Goal: Task Accomplishment & Management: Manage account settings

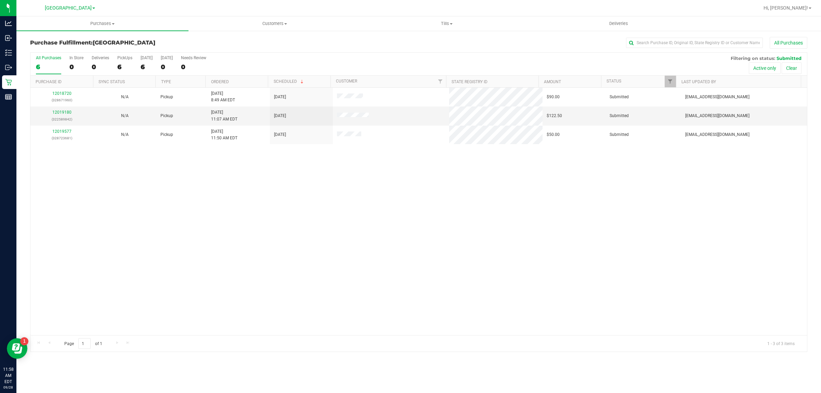
click at [456, 257] on div "12018720 (328671960) N/A Pickup [DATE] 8:49 AM EDT 9/28/2025 $90.00 Submitted […" at bounding box center [418, 211] width 776 height 247
click at [65, 113] on link "12019180" at bounding box center [61, 112] width 19 height 5
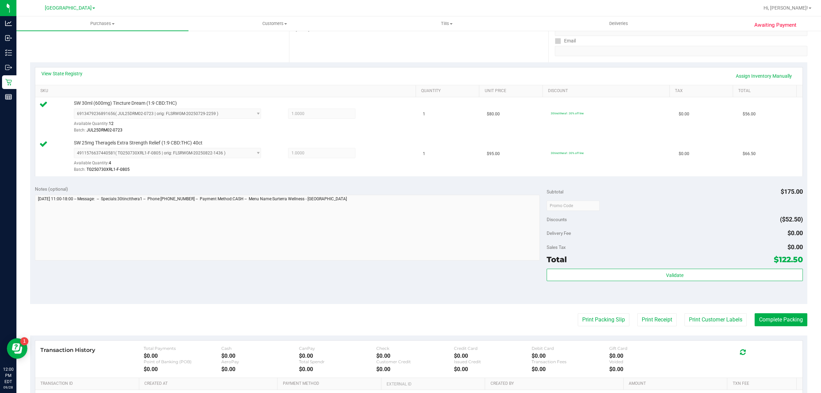
scroll to position [128, 0]
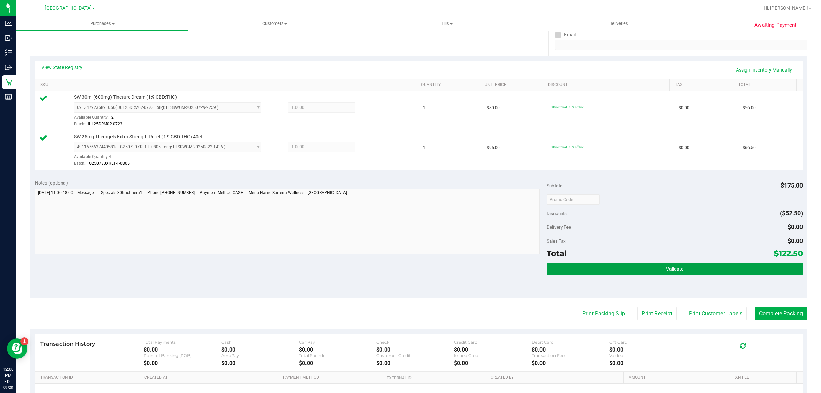
click at [660, 268] on button "Validate" at bounding box center [675, 268] width 256 height 12
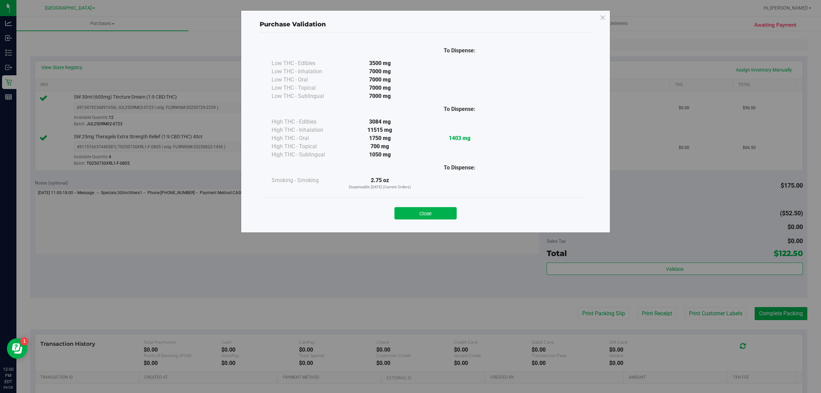
click at [428, 206] on div "Close" at bounding box center [425, 210] width 311 height 17
click at [451, 219] on button "Close" at bounding box center [425, 213] width 62 height 12
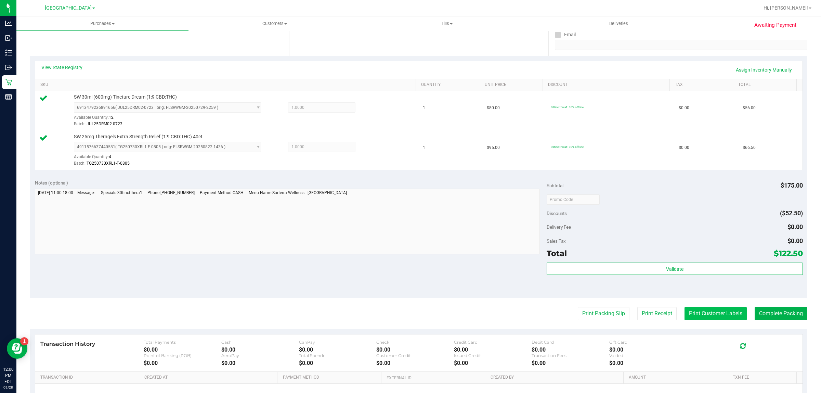
click at [698, 311] on button "Print Customer Labels" at bounding box center [715, 313] width 62 height 13
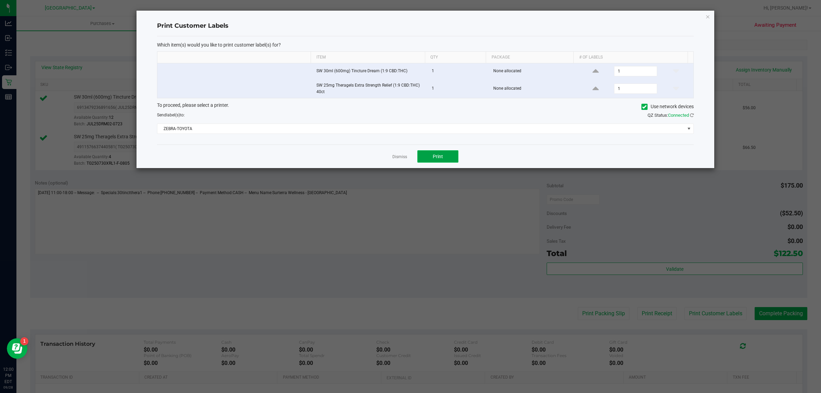
click at [435, 158] on span "Print" at bounding box center [438, 156] width 10 height 5
click at [401, 154] on link "Dismiss" at bounding box center [399, 157] width 15 height 6
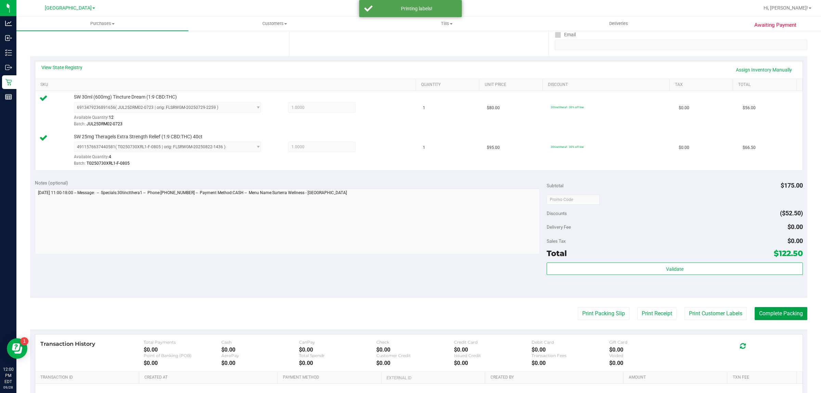
click at [770, 307] on purchase-details "Back Edit Purchase Cancel Purchase View Profile # 12019180 BioTrack ID: - Submi…" at bounding box center [418, 183] width 777 height 548
click at [783, 312] on button "Complete Packing" at bounding box center [781, 313] width 53 height 13
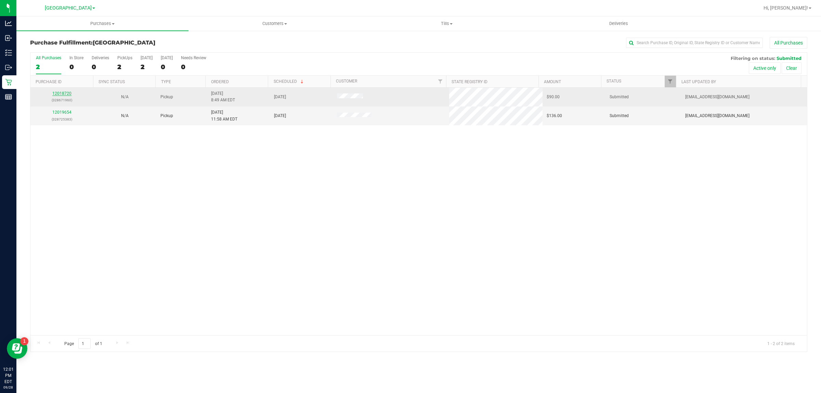
click at [62, 94] on link "12018720" at bounding box center [61, 93] width 19 height 5
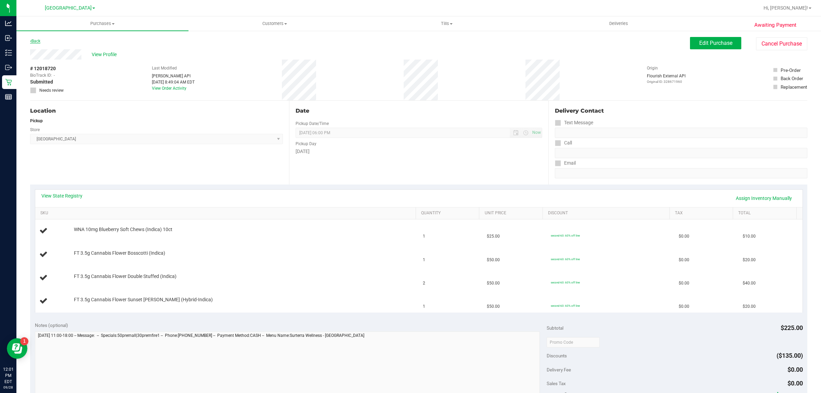
click at [37, 39] on link "Back" at bounding box center [35, 41] width 10 height 5
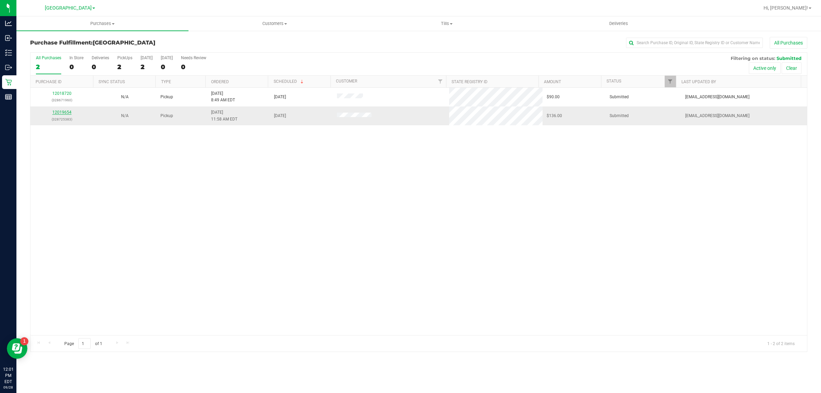
click at [58, 113] on link "12019654" at bounding box center [61, 112] width 19 height 5
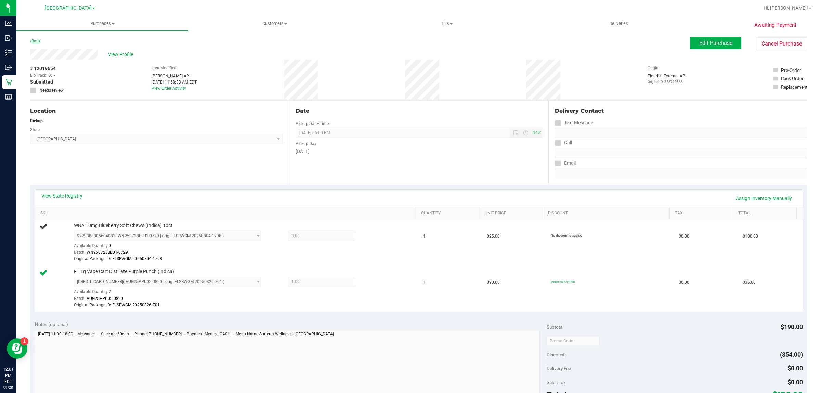
click at [36, 42] on link "Back" at bounding box center [35, 41] width 10 height 5
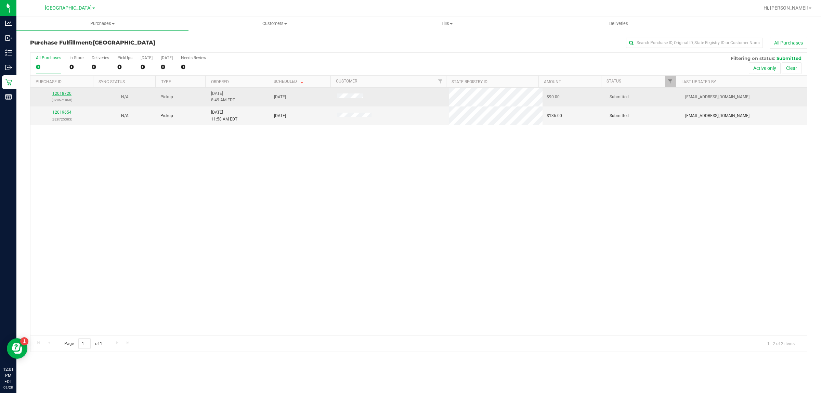
click at [65, 96] on link "12018720" at bounding box center [61, 93] width 19 height 5
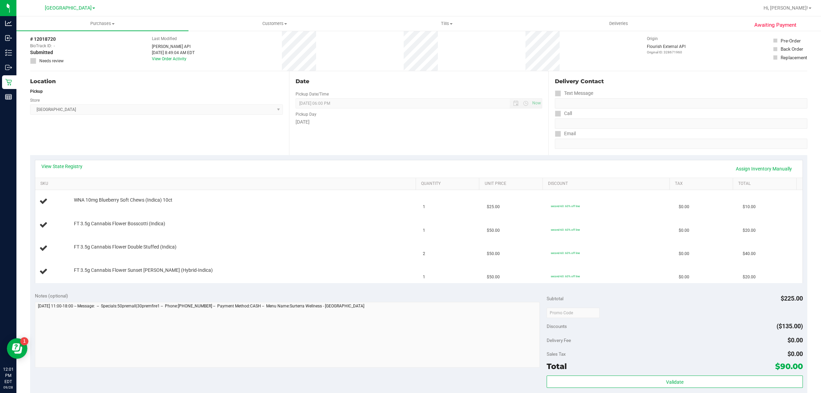
scroll to position [86, 0]
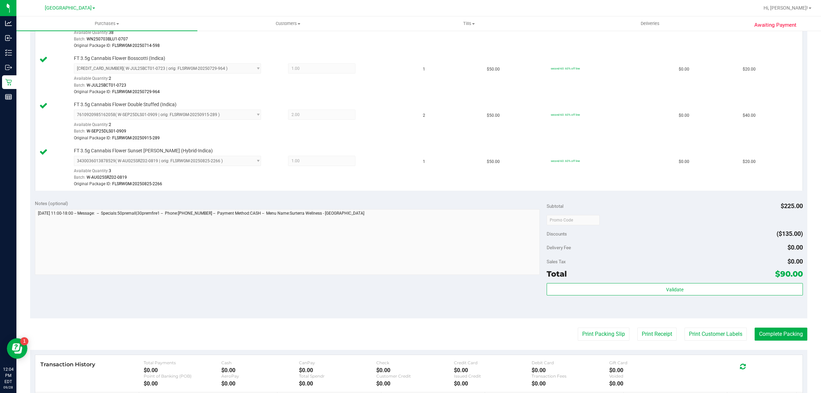
scroll to position [214, 0]
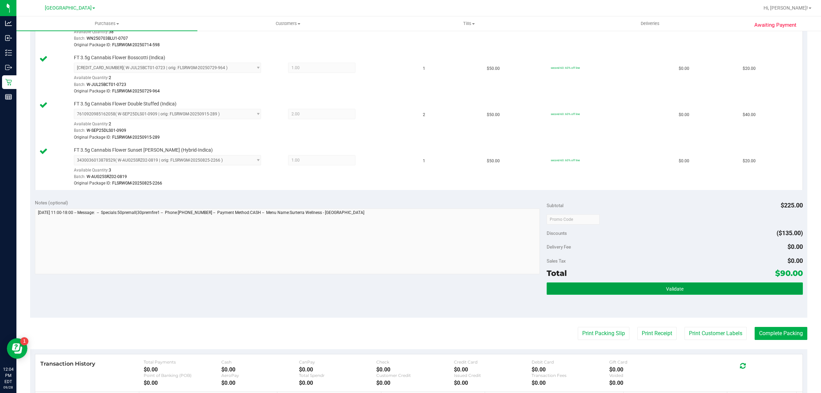
click at [599, 294] on button "Validate" at bounding box center [675, 288] width 256 height 12
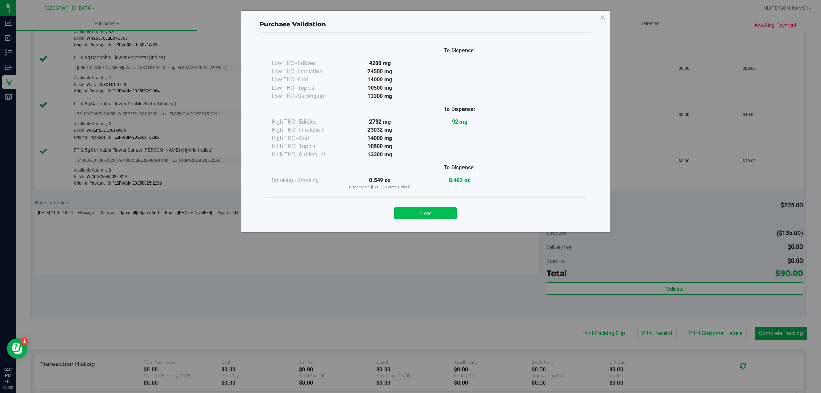
click at [424, 214] on button "Close" at bounding box center [425, 213] width 62 height 12
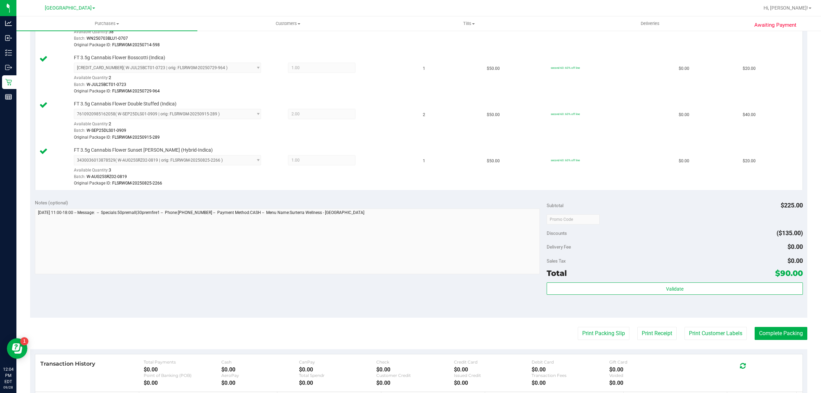
click at [701, 341] on purchase-details "Back Edit Purchase Cancel Purchase View Profile # 12018720 BioTrack ID: - Submi…" at bounding box center [418, 150] width 777 height 654
click at [700, 338] on button "Print Customer Labels" at bounding box center [715, 333] width 62 height 13
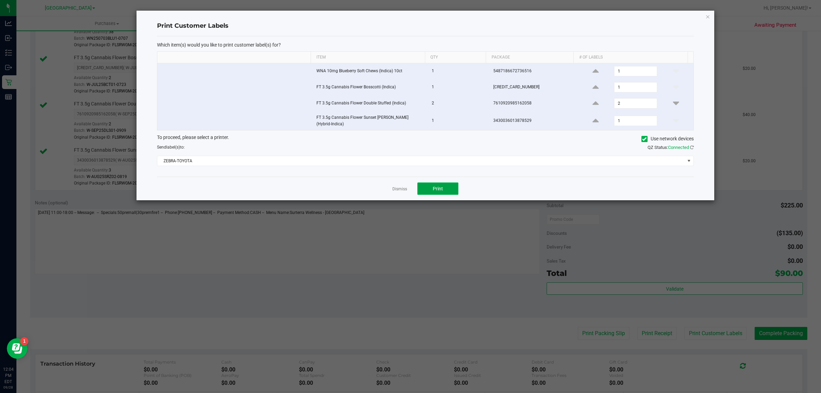
click at [445, 185] on button "Print" at bounding box center [437, 188] width 41 height 12
click at [397, 186] on link "Dismiss" at bounding box center [399, 189] width 15 height 6
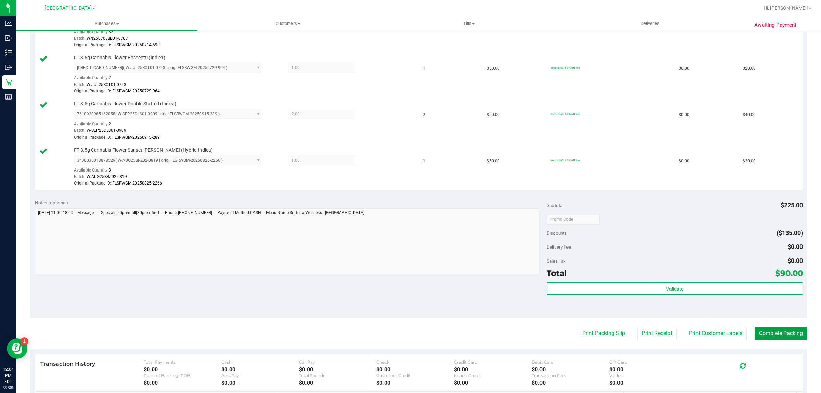
click at [773, 330] on button "Complete Packing" at bounding box center [781, 333] width 53 height 13
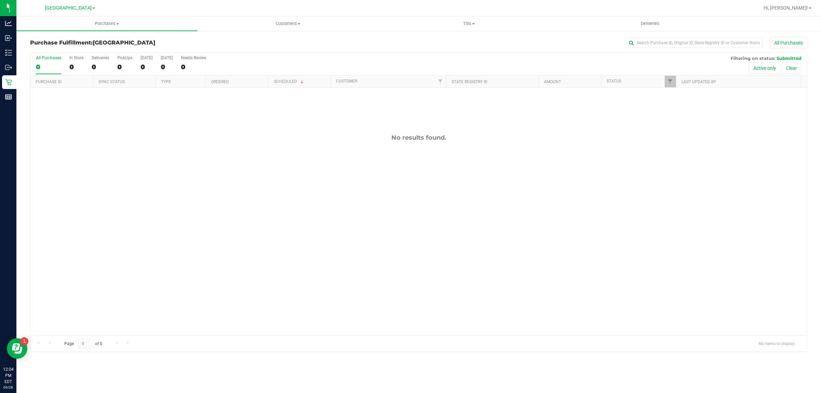
click at [329, 196] on div "No results found." at bounding box center [418, 234] width 776 height 293
click at [325, 101] on div "No results found." at bounding box center [418, 234] width 776 height 293
